Goal: Check status: Check status

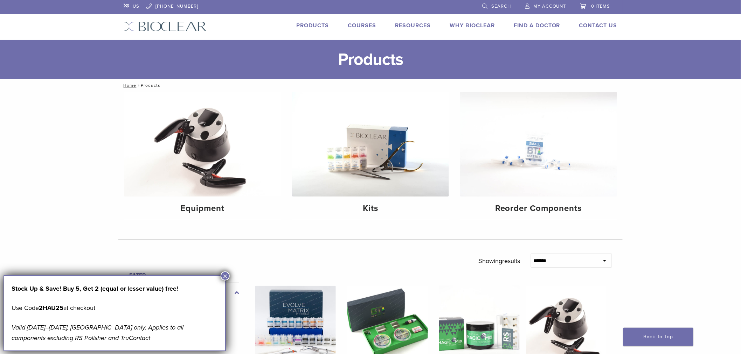
click at [555, 7] on span "My Account" at bounding box center [549, 7] width 33 height 6
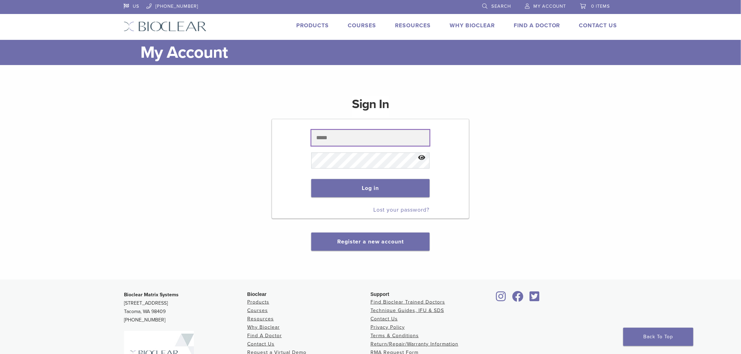
type input "**********"
click at [354, 200] on p "Log in" at bounding box center [370, 188] width 118 height 32
click at [355, 190] on button "Log in" at bounding box center [370, 188] width 118 height 18
click at [355, 188] on button "Log in" at bounding box center [370, 188] width 118 height 18
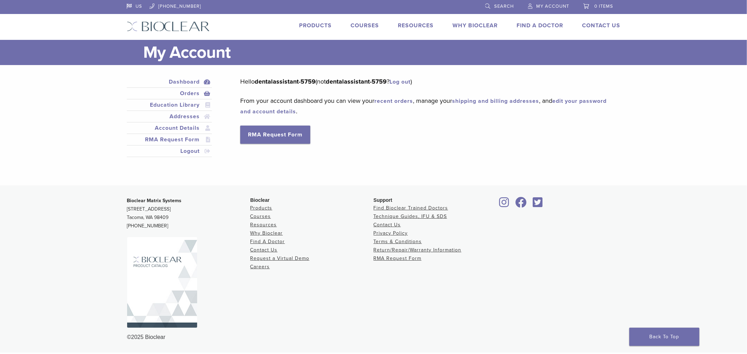
click at [191, 94] on link "Orders" at bounding box center [169, 93] width 83 height 8
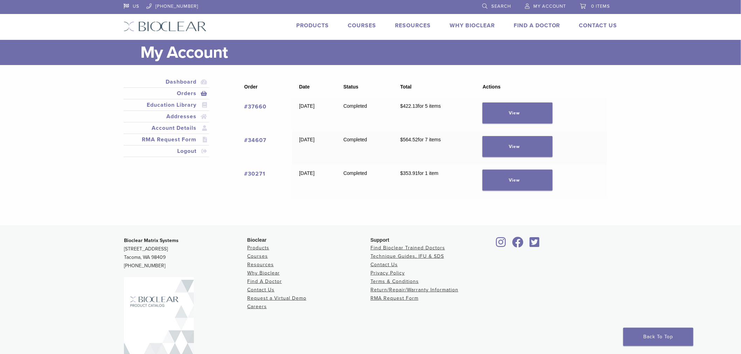
click at [539, 125] on td "View" at bounding box center [541, 115] width 131 height 34
click at [539, 115] on link "View" at bounding box center [518, 113] width 70 height 21
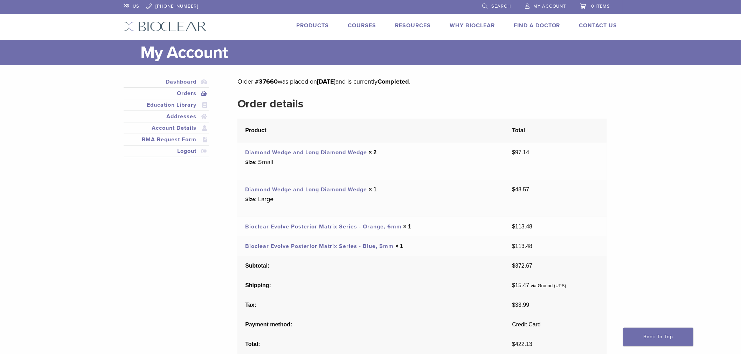
click at [340, 227] on link "Bioclear Evolve Posterior Matrix Series - Orange, 6mm" at bounding box center [323, 226] width 157 height 7
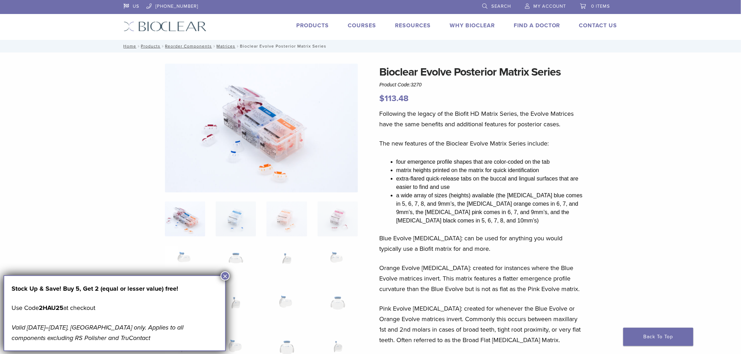
click at [309, 25] on link "Products" at bounding box center [312, 25] width 33 height 7
